Goal: Understand site structure: Understand site structure

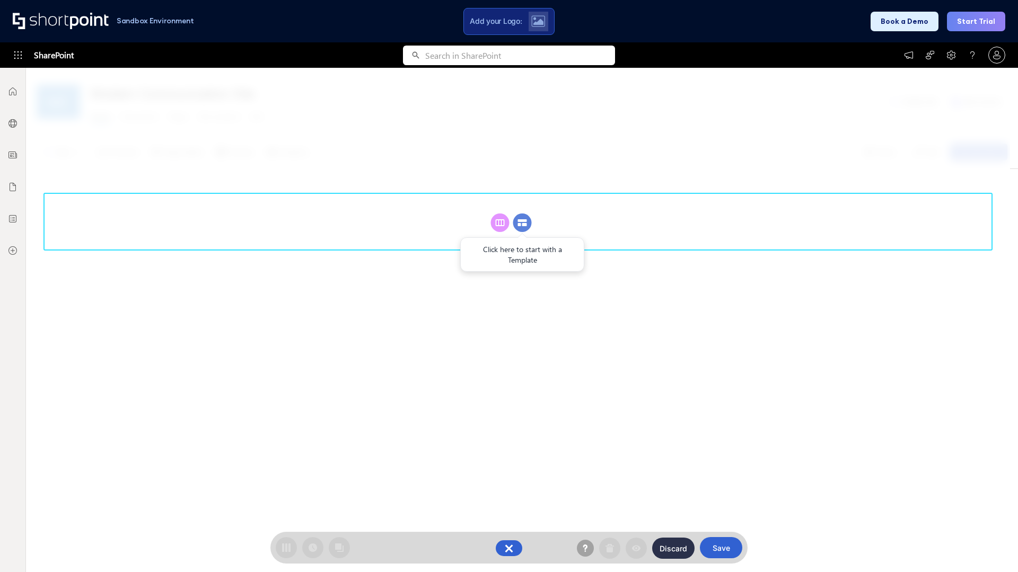
click at [522, 223] on circle at bounding box center [522, 223] width 19 height 19
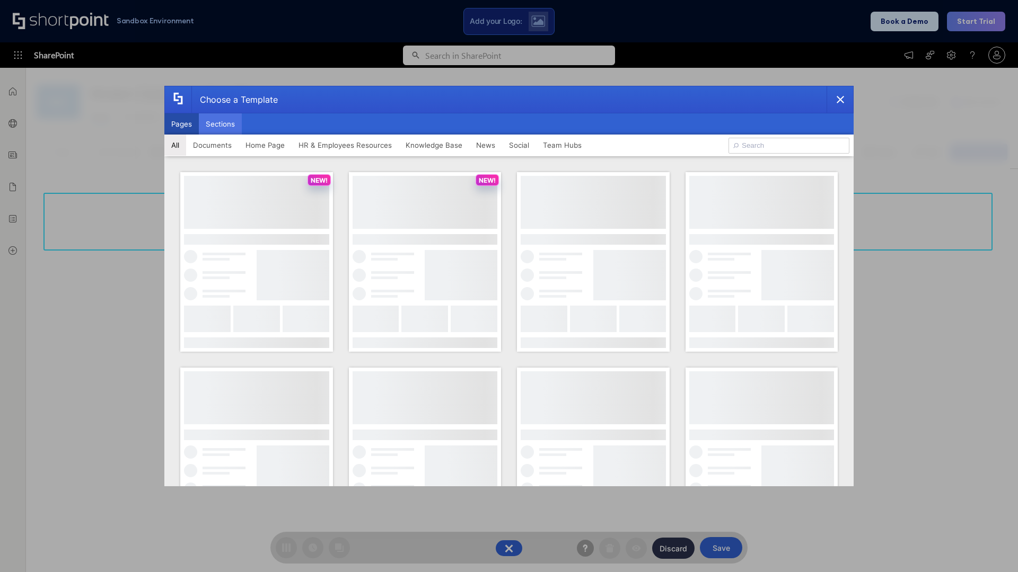
click at [220, 124] on button "Sections" at bounding box center [220, 123] width 43 height 21
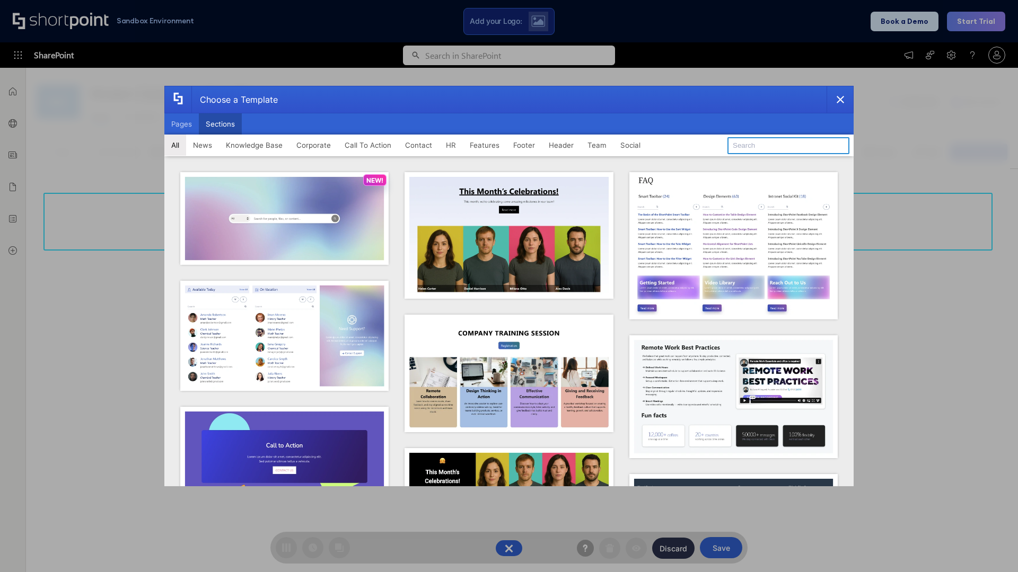
type input "Header 3"
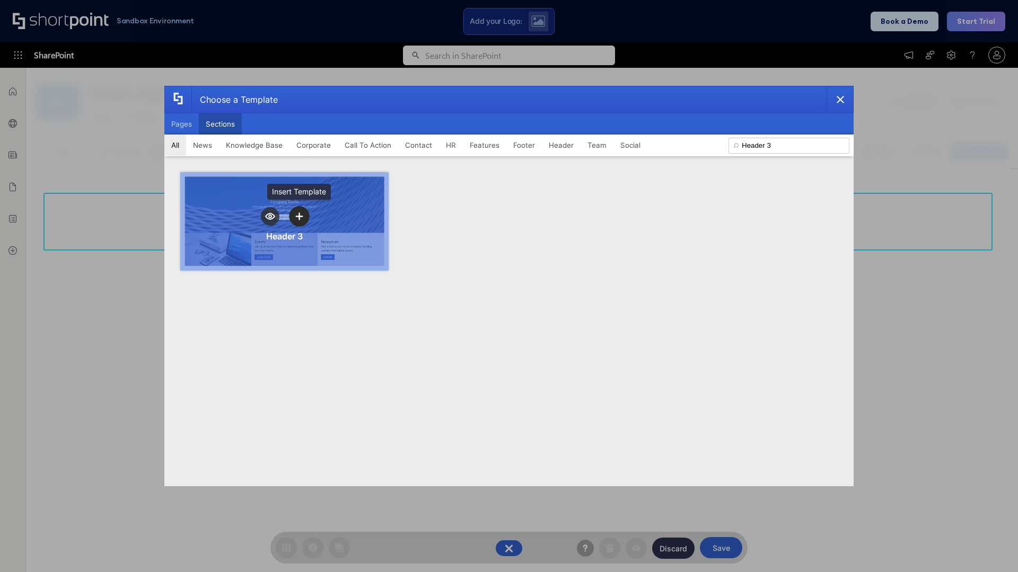
click at [299, 216] on icon "template selector" at bounding box center [298, 216] width 7 height 7
